Goal: Contribute content

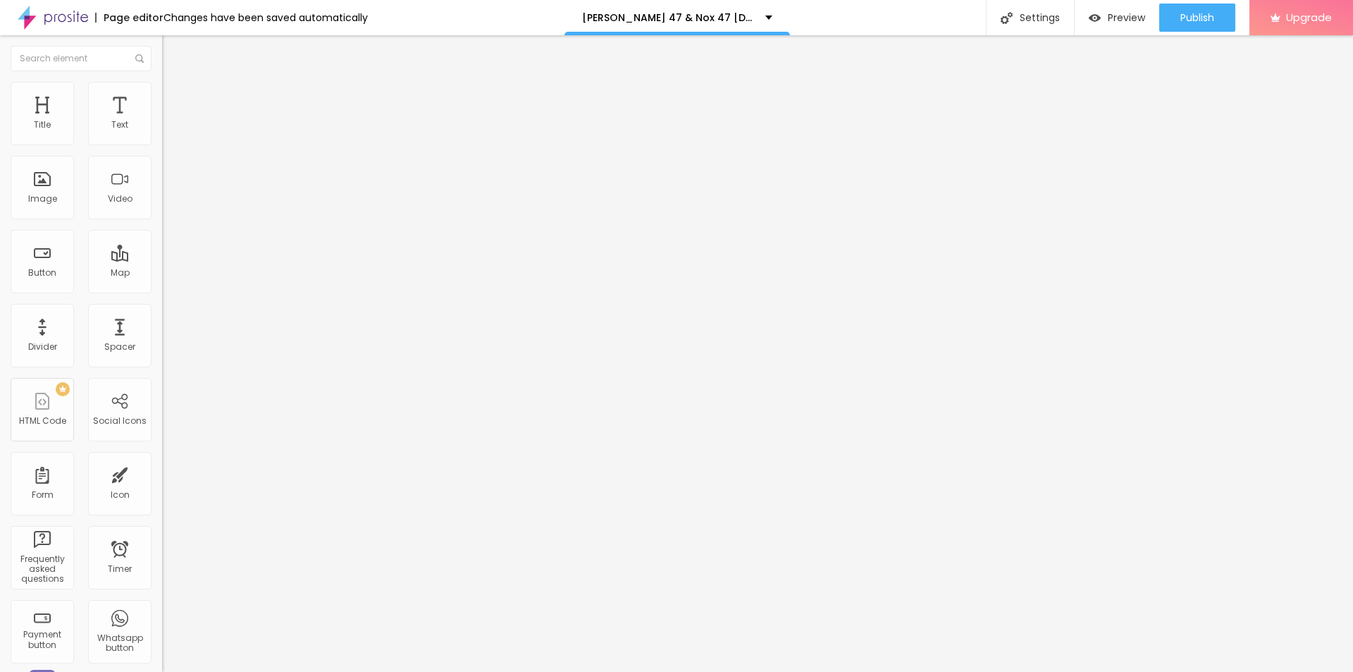
click at [162, 90] on img at bounding box center [168, 88] width 13 height 13
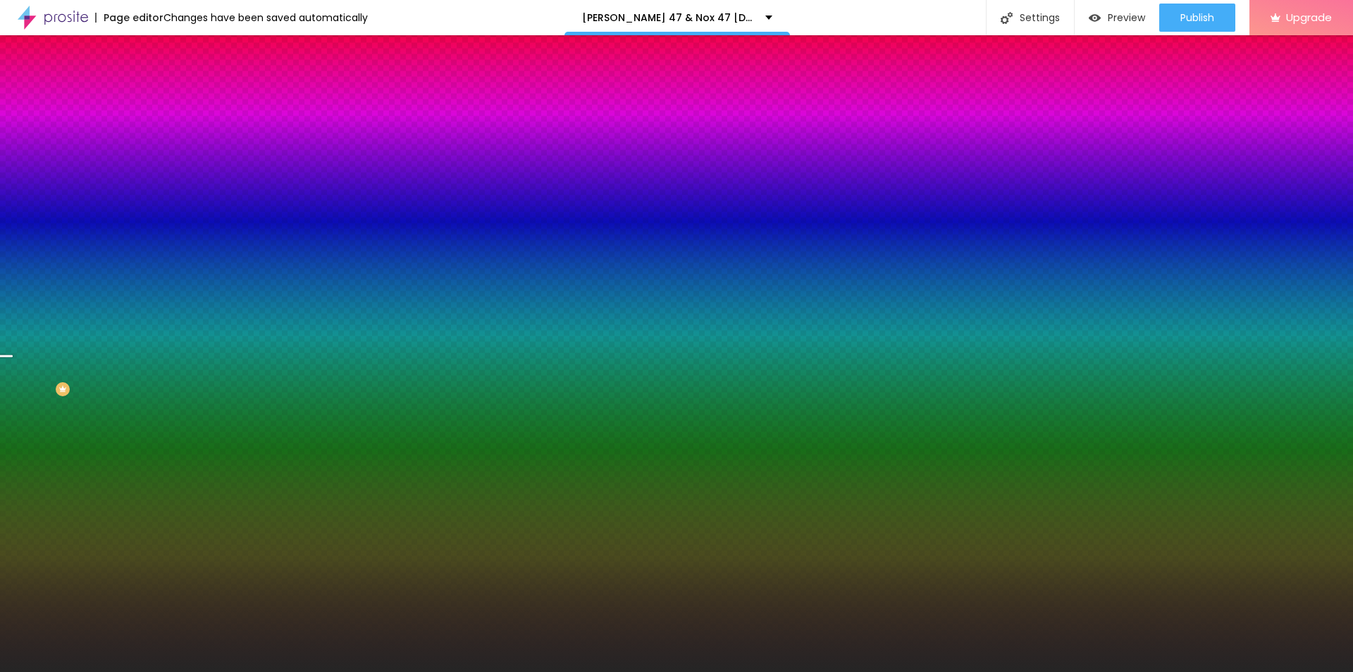
click at [162, 130] on span "Change image" at bounding box center [199, 124] width 75 height 12
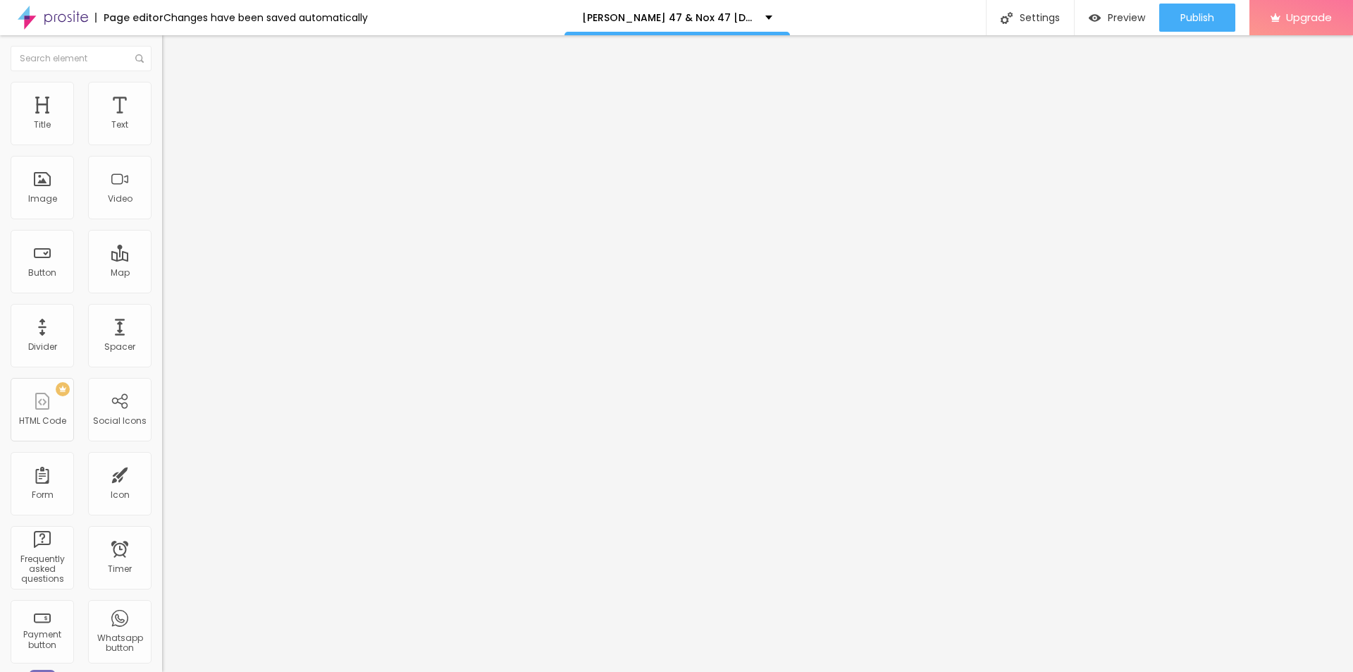
type input "19"
type input "20"
type input "21"
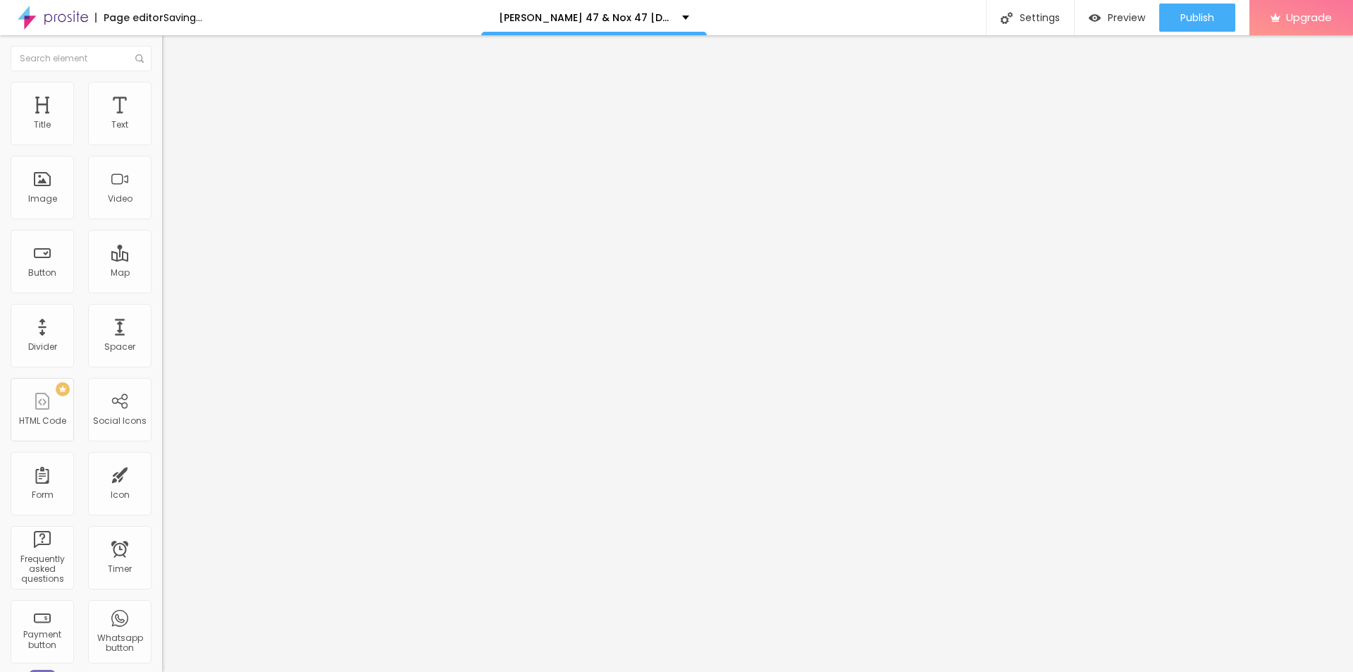
type input "21"
drag, startPoint x: 68, startPoint y: 141, endPoint x: 78, endPoint y: 140, distance: 10.6
type input "21"
click at [162, 259] on input "range" at bounding box center [207, 264] width 91 height 11
click at [162, 90] on ul "Content Style Advanced" at bounding box center [243, 89] width 162 height 42
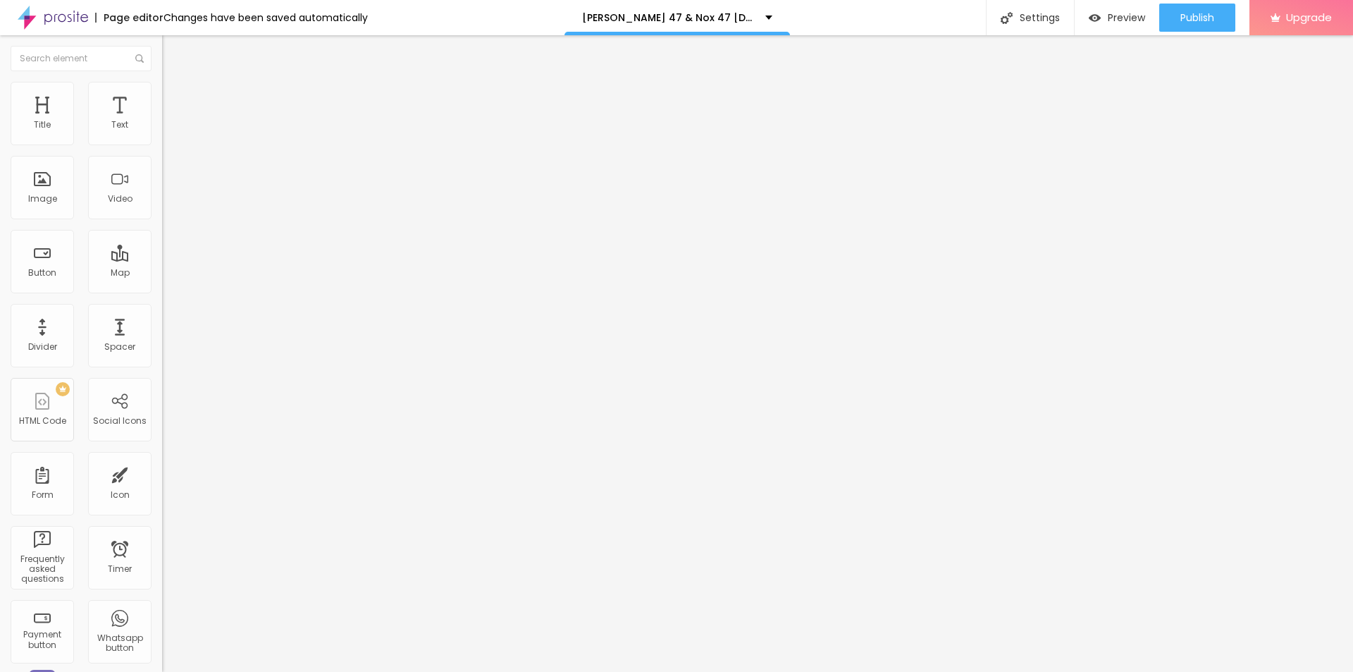
click at [162, 83] on img at bounding box center [168, 88] width 13 height 13
click at [162, 121] on span "Add image" at bounding box center [191, 115] width 58 height 12
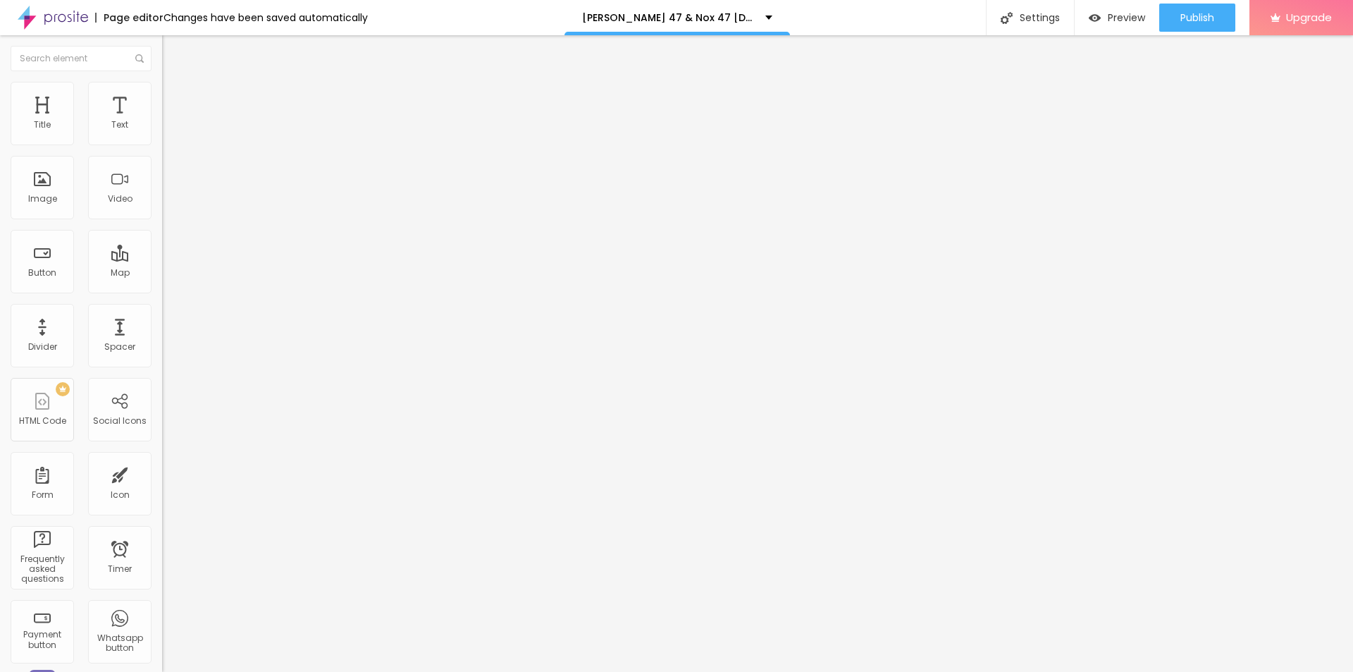
click at [162, 289] on input "https://" at bounding box center [246, 282] width 169 height 14
paste input "[DOMAIN_NAME][URL]"
type input "[URL][DOMAIN_NAME]"
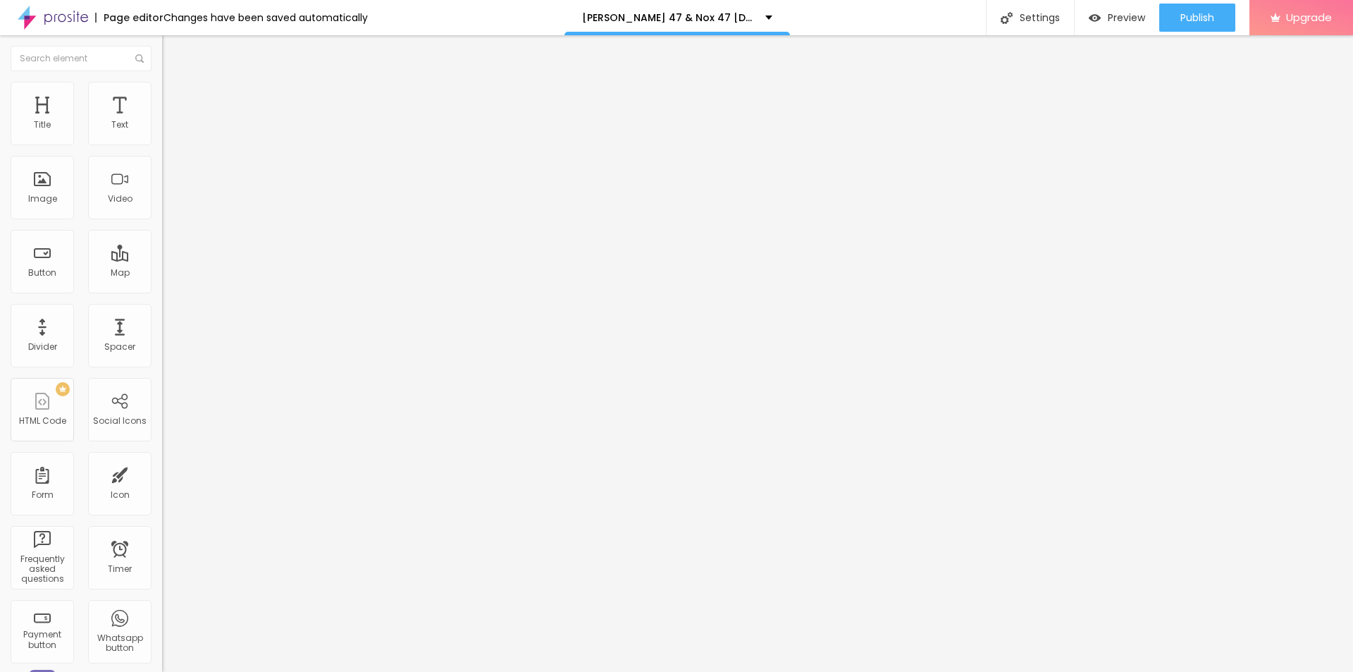
click at [162, 142] on input "text" at bounding box center [246, 135] width 169 height 14
paste input "Nox 47 [DEMOGRAPHIC_DATA][MEDICAL_DATA]"
type input "Nox 47 [DEMOGRAPHIC_DATA][MEDICAL_DATA]"
click at [162, 121] on span "Add image" at bounding box center [191, 115] width 58 height 12
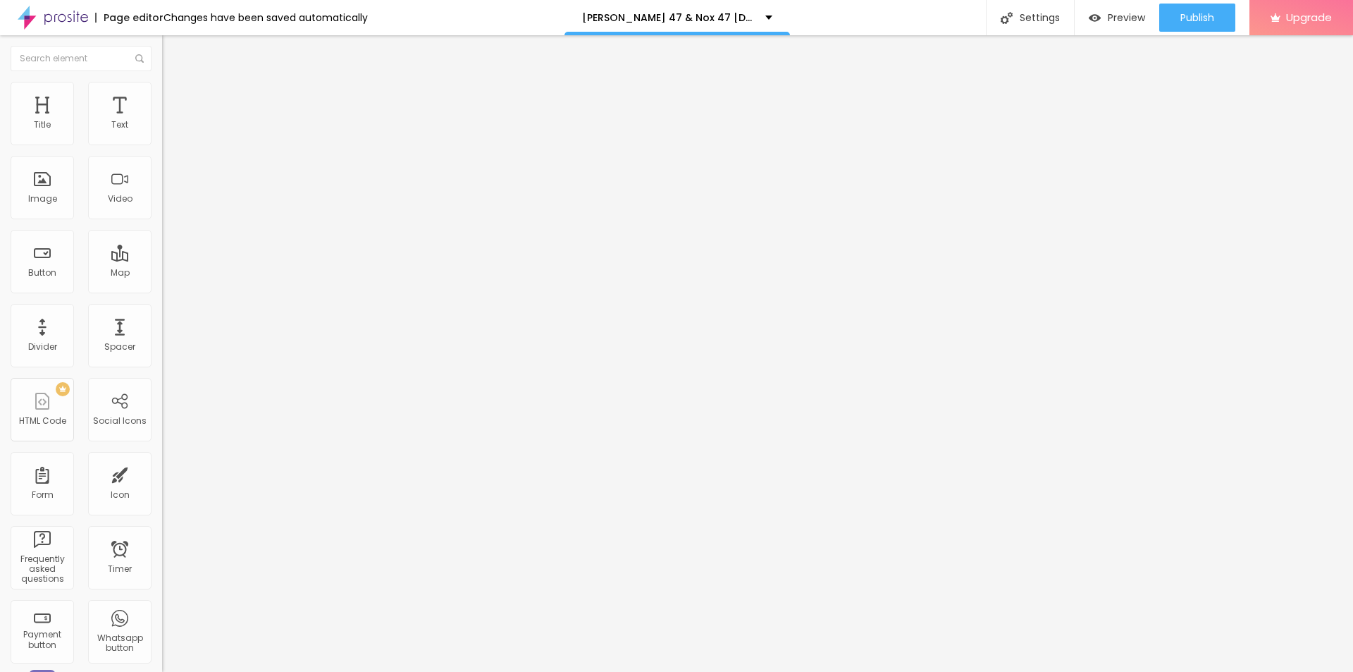
click at [162, 87] on img at bounding box center [168, 88] width 13 height 13
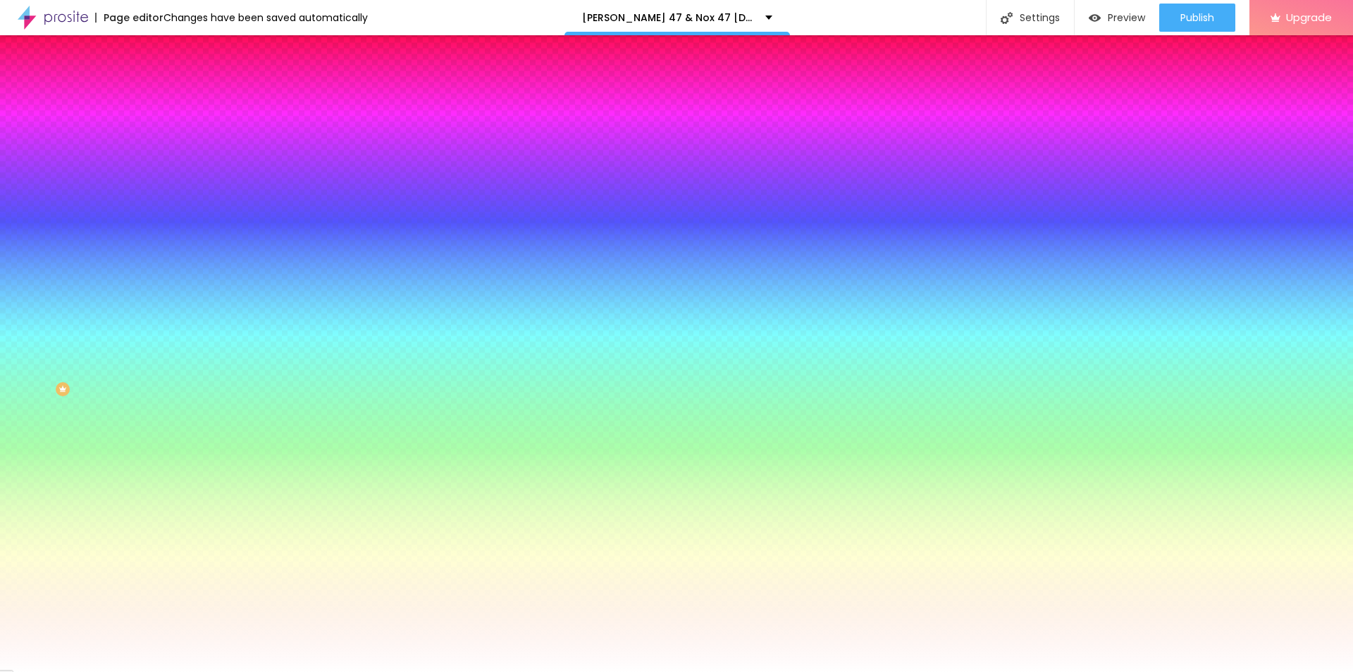
click at [162, 130] on span "Change image" at bounding box center [199, 124] width 75 height 12
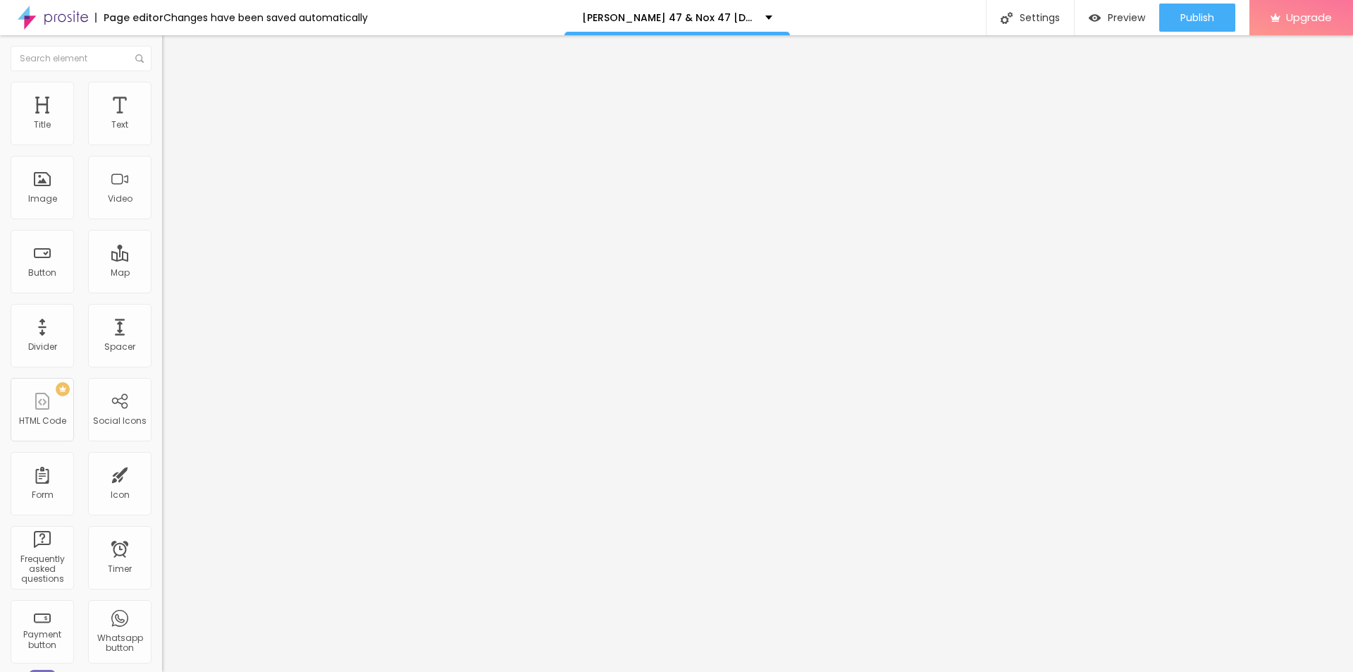
click at [162, 118] on div "Text" at bounding box center [243, 114] width 162 height 8
click at [162, 133] on input "entre em contato" at bounding box center [246, 125] width 169 height 14
paste input "🔥𝐒𝐚𝐥𝐞 𝐈𝐬 𝐋𝐢𝐯𝐞 🟢 𝐂𝐡𝐞𝐜𝐤 𝐍𝐨𝐰"
type input "🔥𝐒𝐚𝐥𝐞 𝐈𝐬 𝐋𝐢𝐯𝐞 🟢 𝐂𝐡𝐞𝐜𝐤 𝐍𝐨𝐰"
click at [162, 290] on input "https://" at bounding box center [246, 283] width 169 height 14
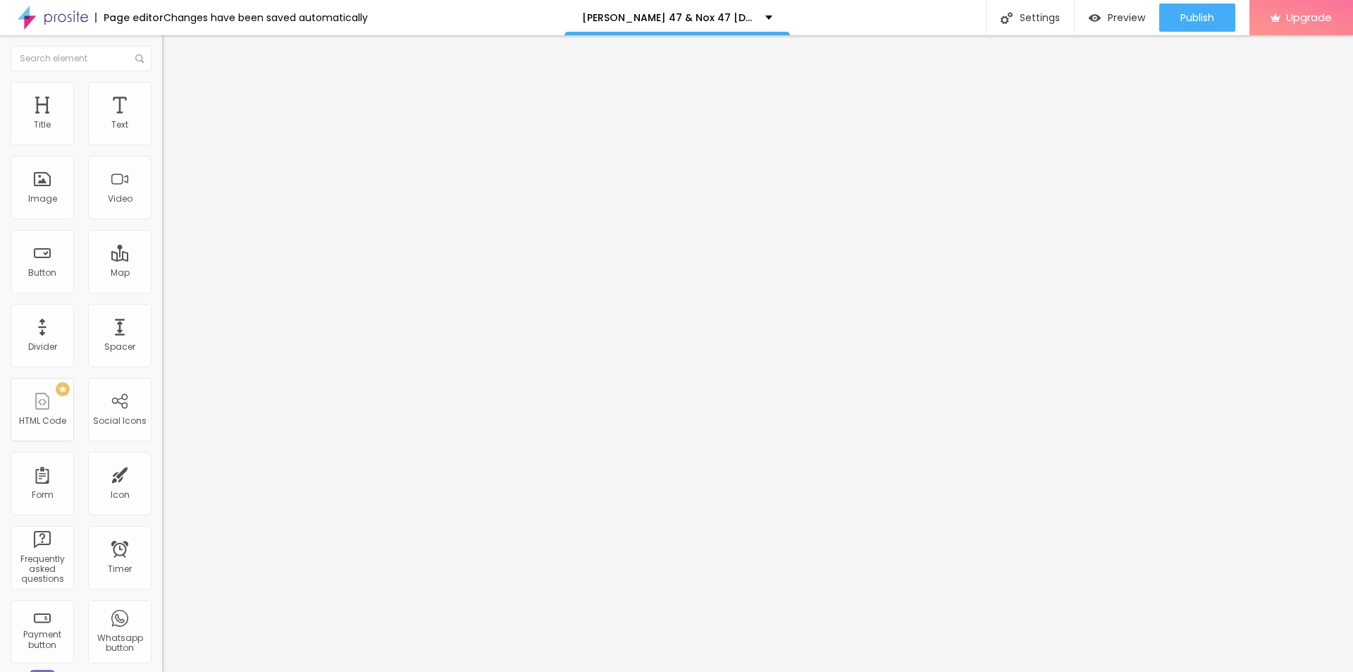
paste input "[DOMAIN_NAME][URL]"
type input "[URL][DOMAIN_NAME]"
click at [162, 285] on div "Facebook" at bounding box center [243, 289] width 162 height 8
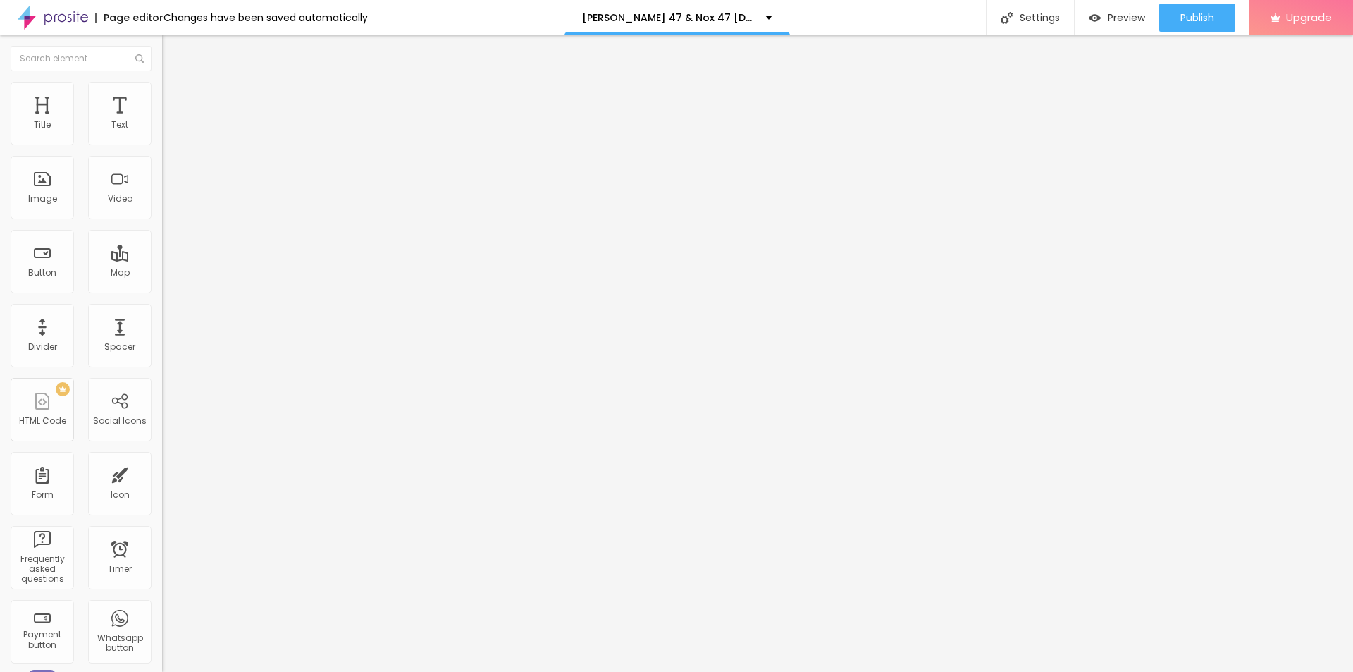
click at [162, 479] on input "https://" at bounding box center [246, 486] width 169 height 14
paste input "[DOMAIN_NAME][URL]"
type input "[URL][DOMAIN_NAME]"
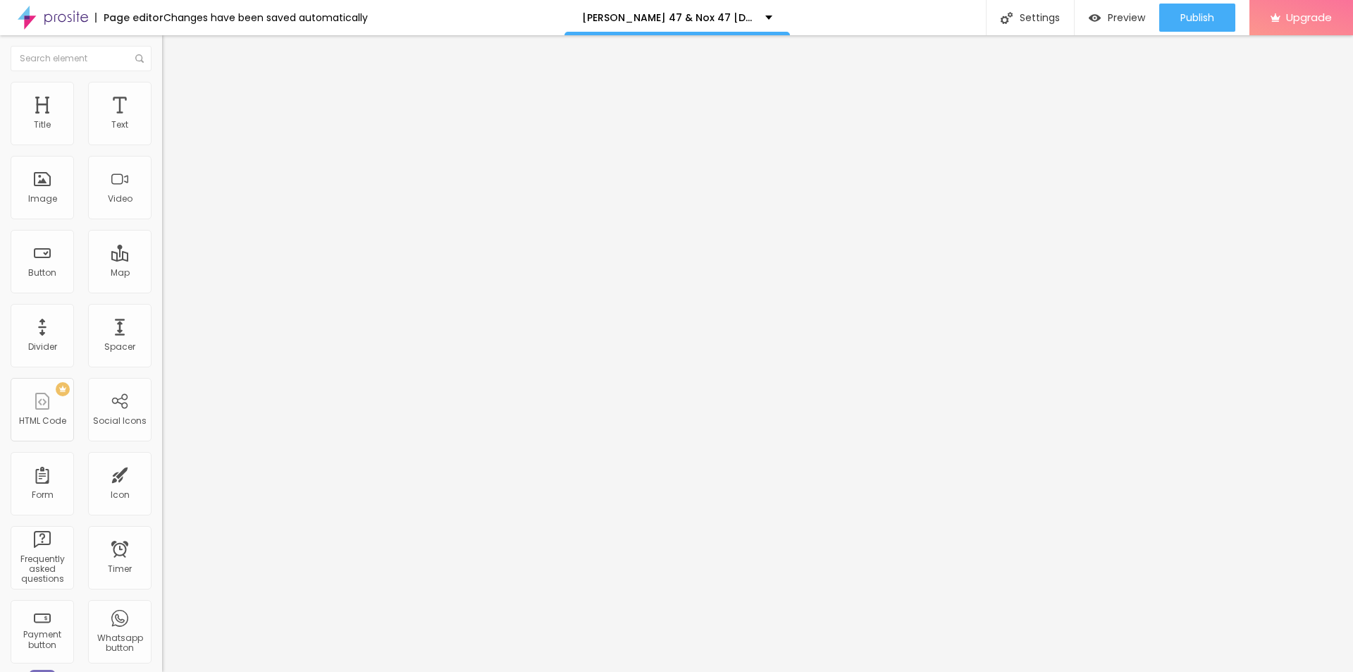
click at [162, 527] on div "Instagram" at bounding box center [243, 624] width 162 height 195
paste input "[DOMAIN_NAME][URL]"
type input "[URL][DOMAIN_NAME]"
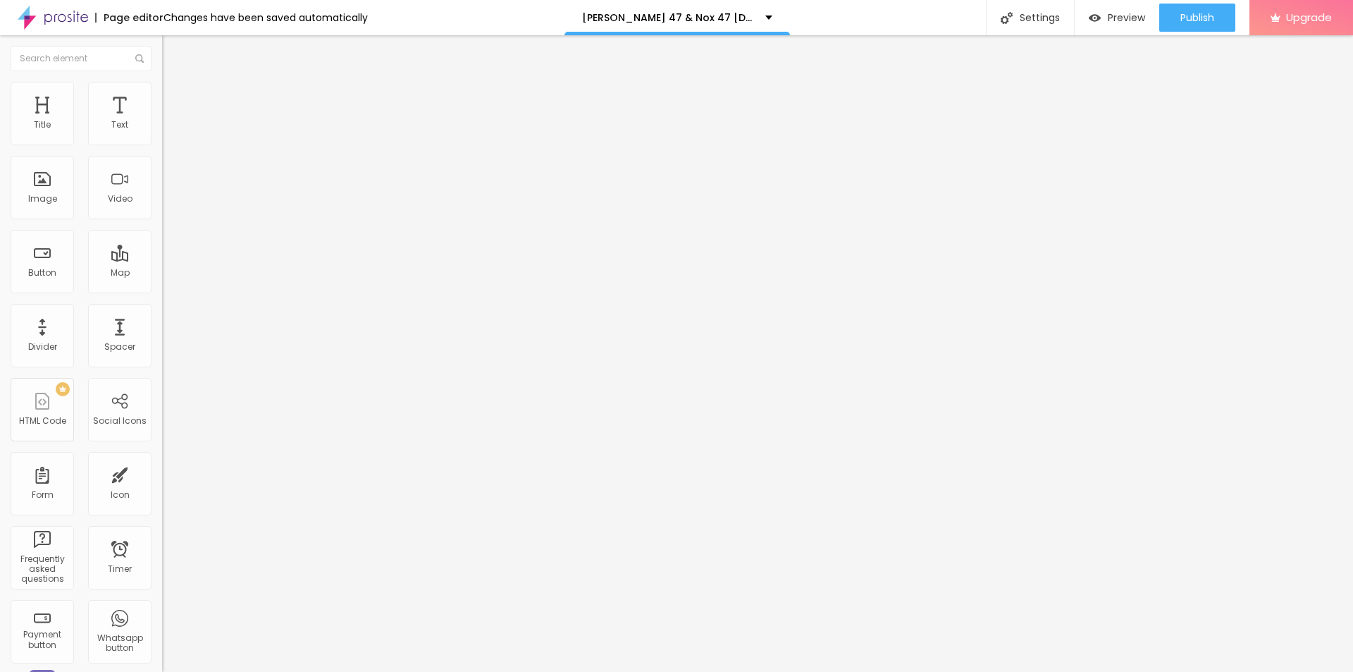
scroll to position [0, 0]
paste input "[DOMAIN_NAME][URL][DOMAIN_NAME][DEMOGRAPHIC_DATA][MEDICAL_DATA]"
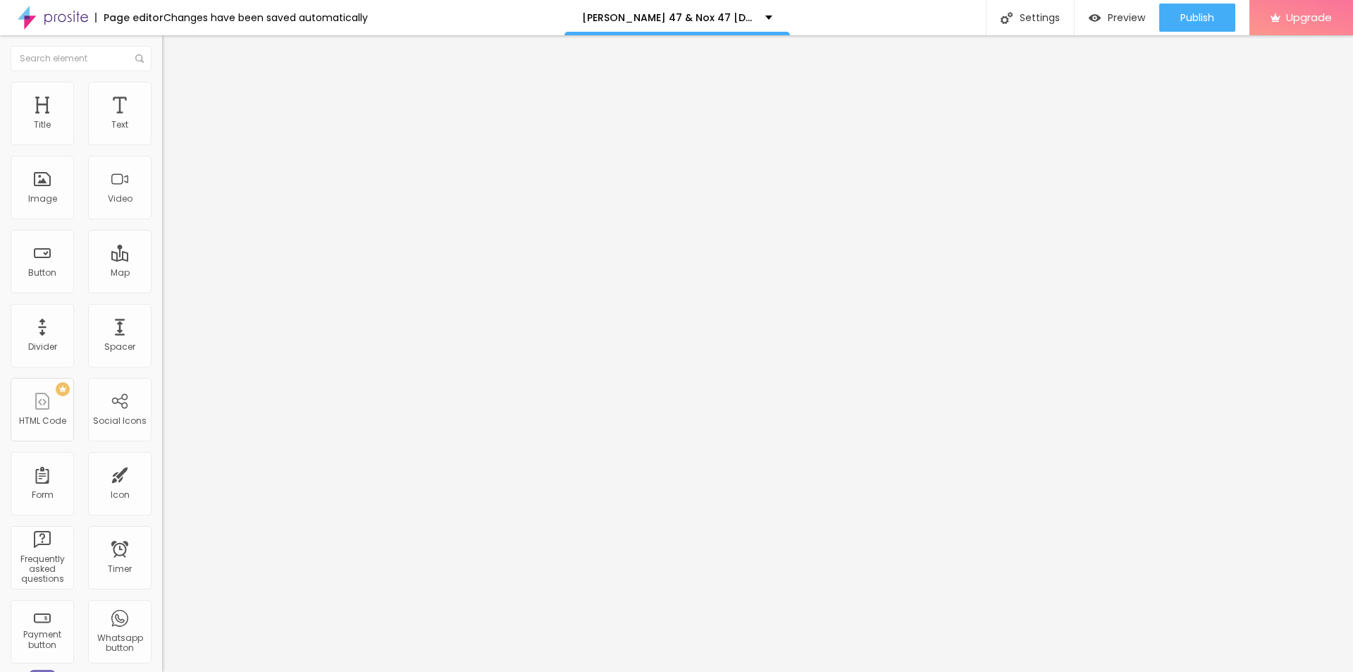
type input "[URL][DOMAIN_NAME][DOMAIN_NAME][DEMOGRAPHIC_DATA][MEDICAL_DATA]"
click at [162, 289] on input "https://" at bounding box center [246, 282] width 169 height 14
paste input "[DOMAIN_NAME][URL]"
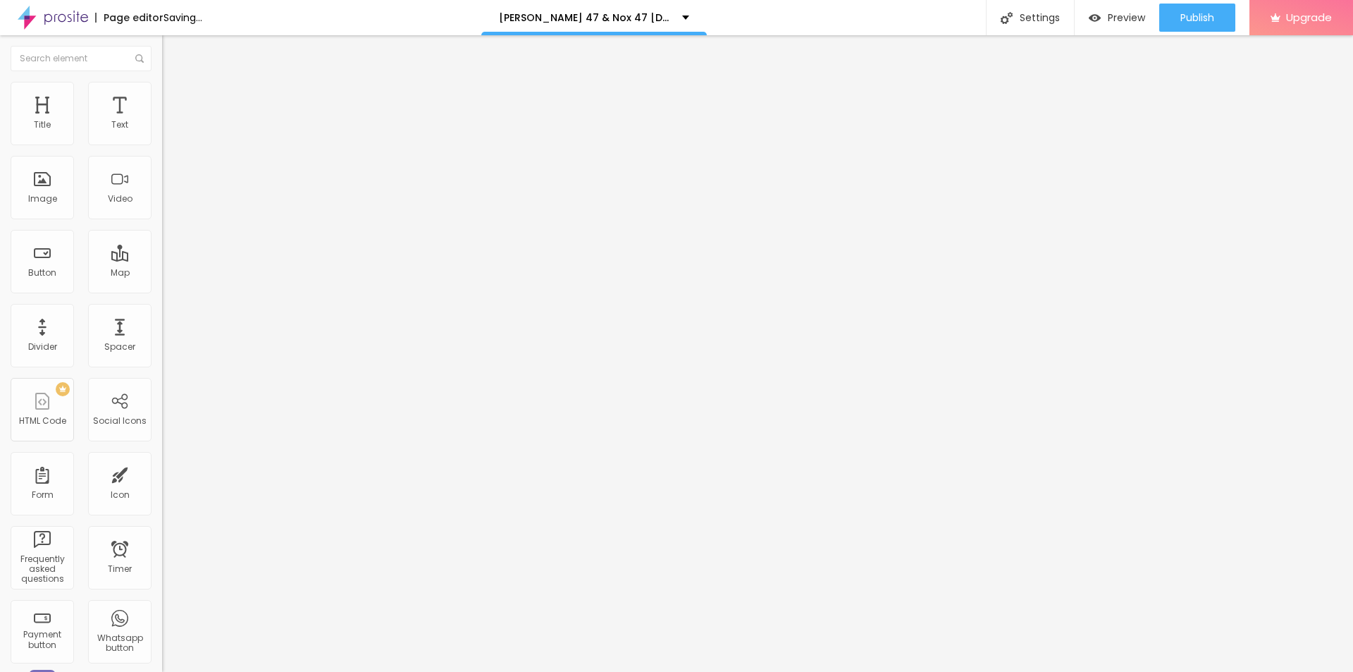
type input "[URL][DOMAIN_NAME]"
click at [162, 154] on div "Image description (Alt)" at bounding box center [243, 137] width 162 height 35
click at [162, 142] on input "text" at bounding box center [246, 135] width 169 height 14
paste input "[PERSON_NAME] 47 & Nox 47 [DEMOGRAPHIC_DATA][MEDICAL_DATA]"
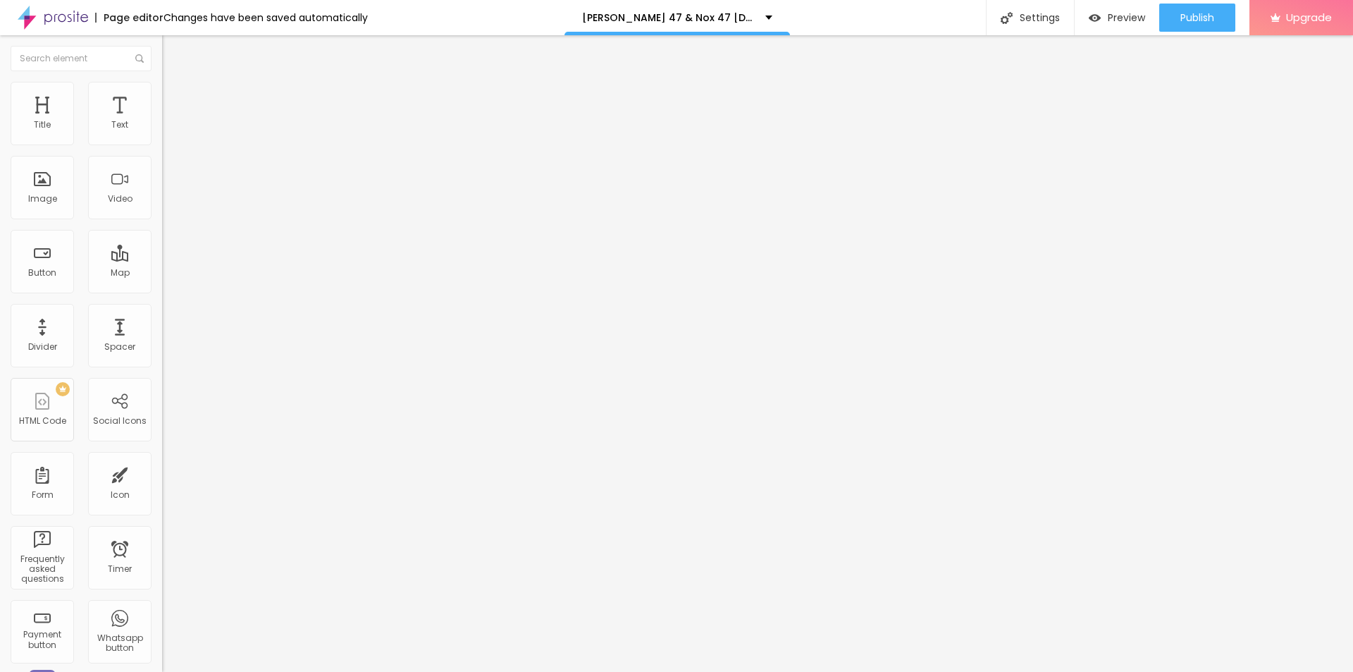
scroll to position [0, 29]
type input "[PERSON_NAME] 47 & Nox 47 [DEMOGRAPHIC_DATA][MEDICAL_DATA]"
click at [1186, 19] on span "Publish" at bounding box center [1198, 17] width 34 height 11
click at [1124, 98] on link "View page" at bounding box center [1156, 98] width 127 height 9
